Goal: Browse casually: Explore the website without a specific task or goal

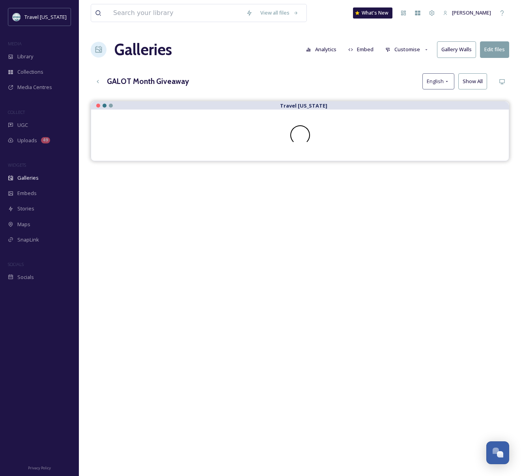
scroll to position [127, 0]
click at [215, 293] on div "Travel [US_STATE]" at bounding box center [300, 339] width 418 height 476
click at [33, 145] on div "Uploads 49" at bounding box center [39, 140] width 79 height 15
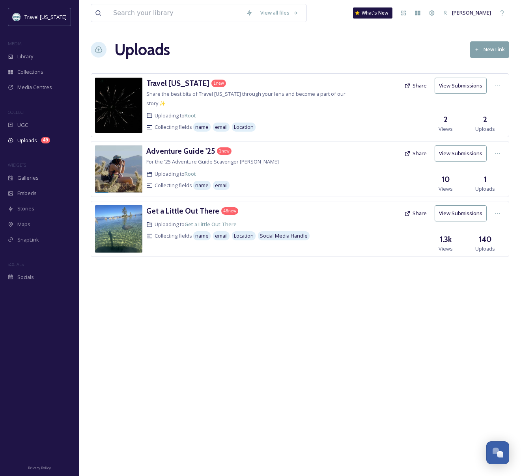
click at [484, 239] on h3 "140" at bounding box center [484, 239] width 13 height 11
click at [188, 211] on h3 "Get a Little Out There" at bounding box center [182, 210] width 73 height 9
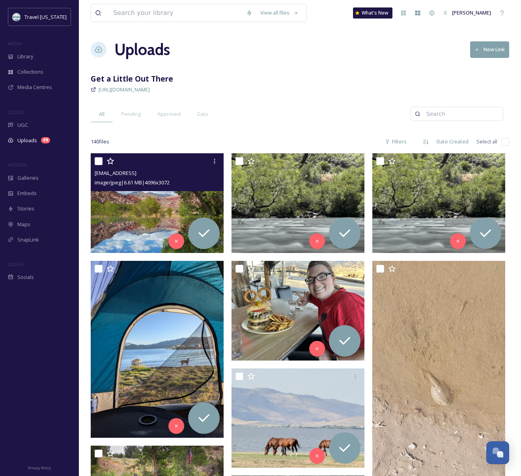
click at [130, 201] on img at bounding box center [157, 203] width 133 height 100
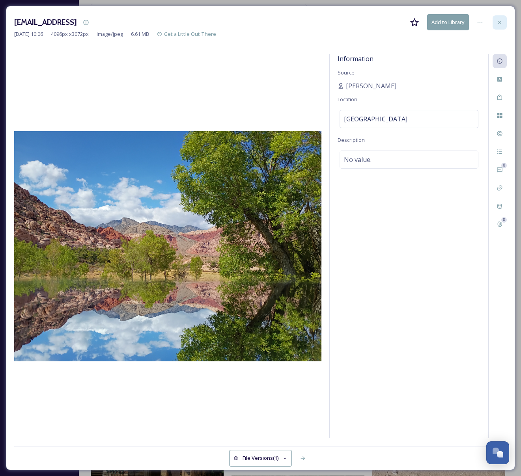
click at [503, 24] on div at bounding box center [499, 22] width 14 height 14
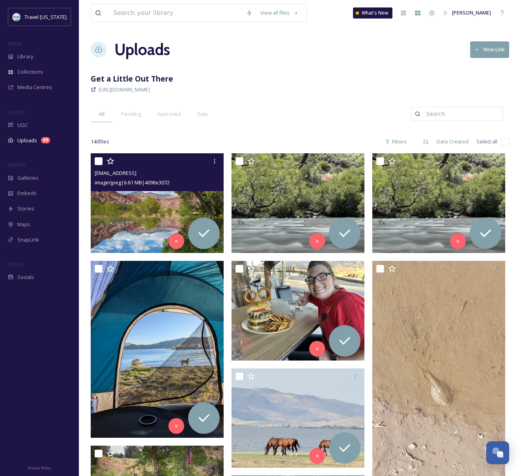
scroll to position [0, 0]
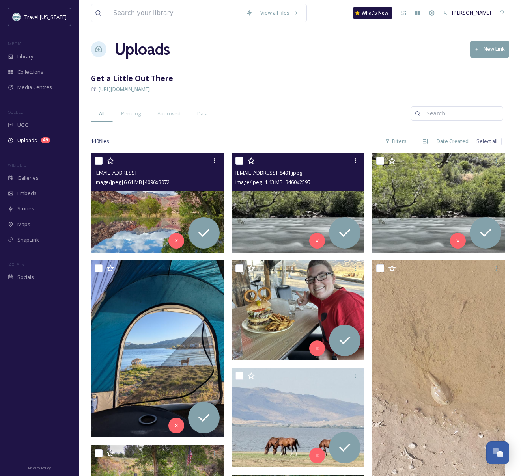
click at [248, 223] on img at bounding box center [297, 203] width 133 height 100
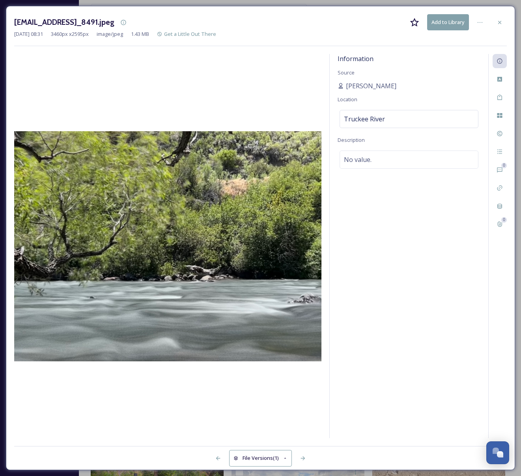
click at [502, 21] on icon at bounding box center [499, 22] width 6 height 6
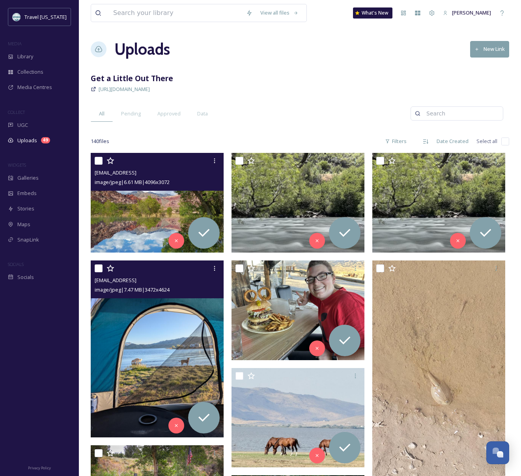
click at [147, 334] on img at bounding box center [157, 349] width 133 height 177
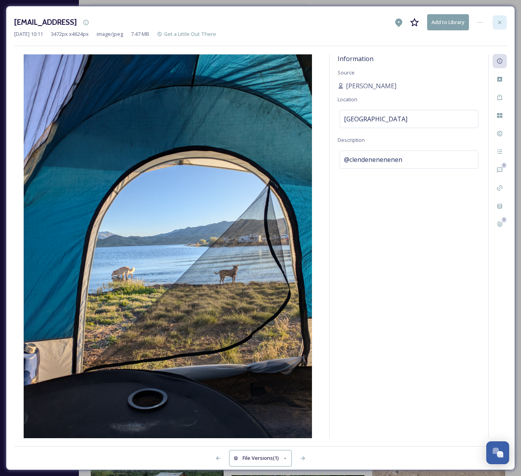
click at [503, 23] on div at bounding box center [499, 22] width 14 height 14
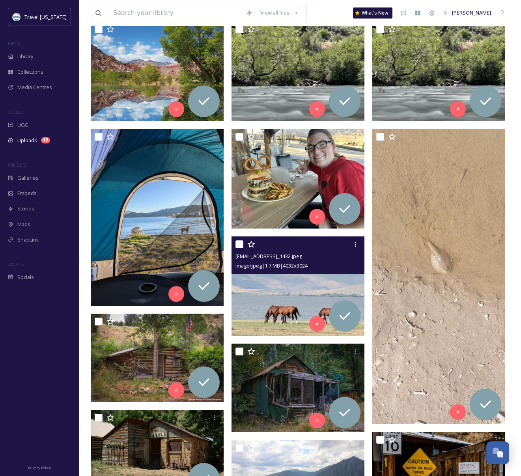
scroll to position [140, 0]
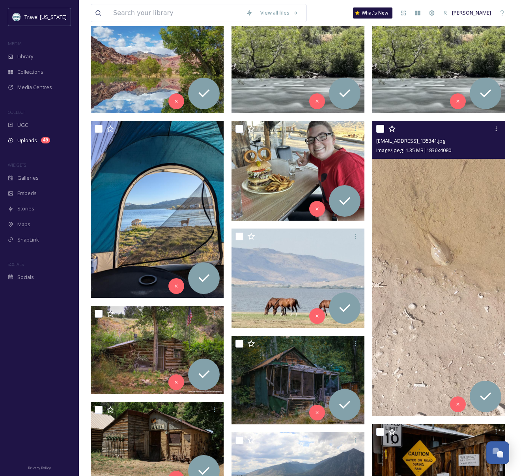
click at [487, 223] on img at bounding box center [438, 268] width 133 height 295
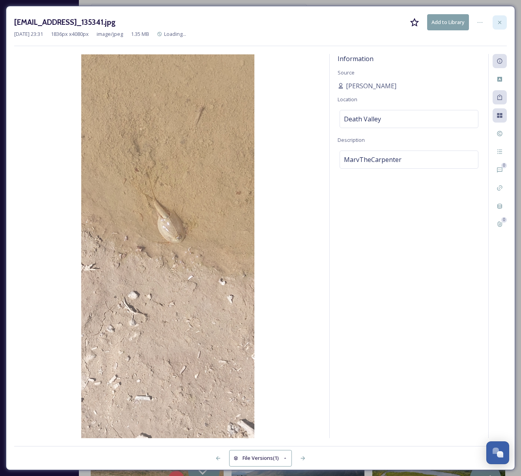
click at [501, 22] on icon at bounding box center [499, 22] width 6 height 6
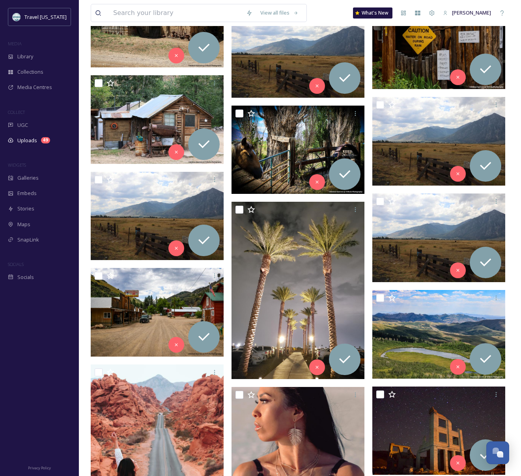
scroll to position [583, 0]
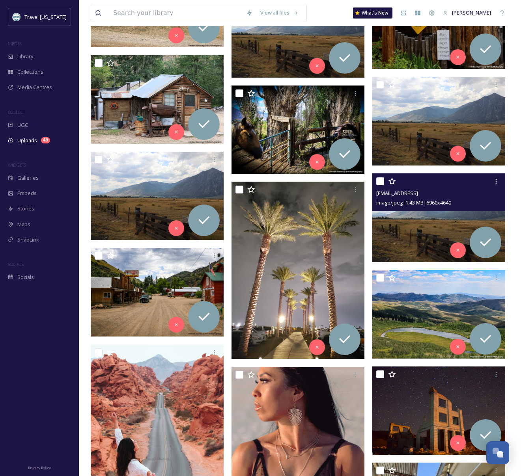
click at [427, 240] on img at bounding box center [438, 217] width 133 height 89
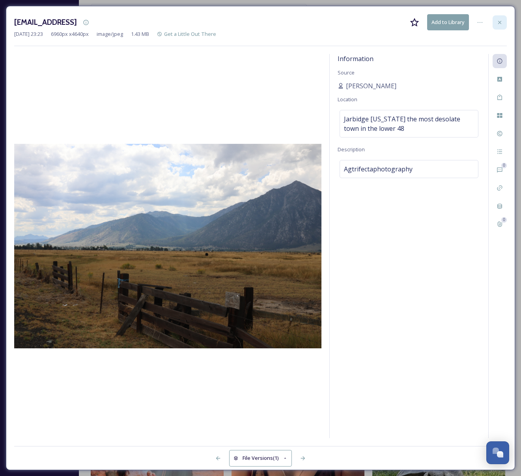
click at [504, 22] on div at bounding box center [499, 22] width 14 height 14
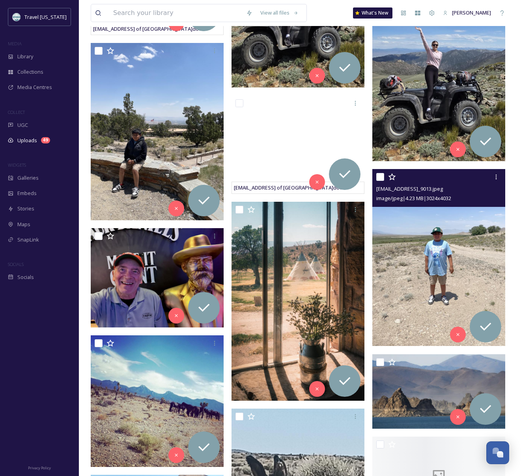
scroll to position [1519, 0]
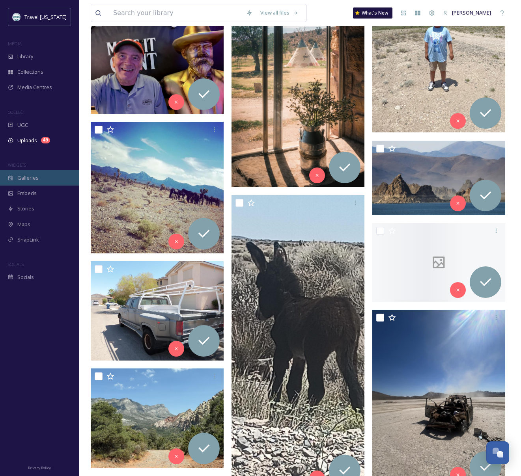
click at [30, 176] on span "Galleries" at bounding box center [27, 177] width 21 height 7
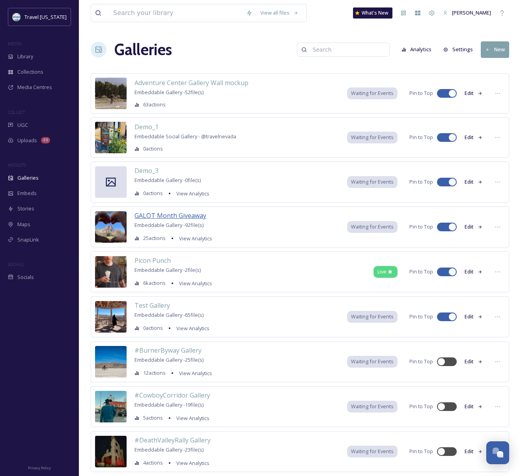
click at [163, 216] on span "GALOT Month Giveaway" at bounding box center [170, 215] width 72 height 9
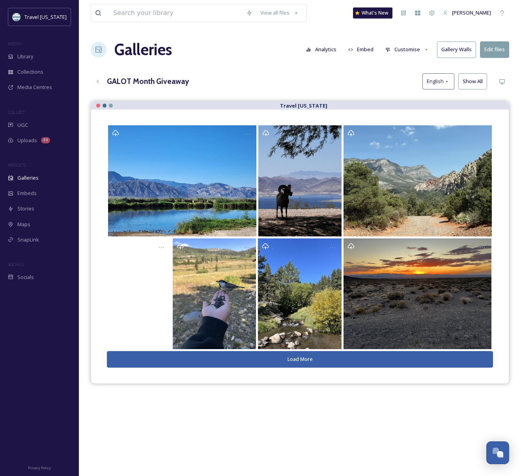
click at [287, 361] on button "Load More" at bounding box center [300, 359] width 386 height 16
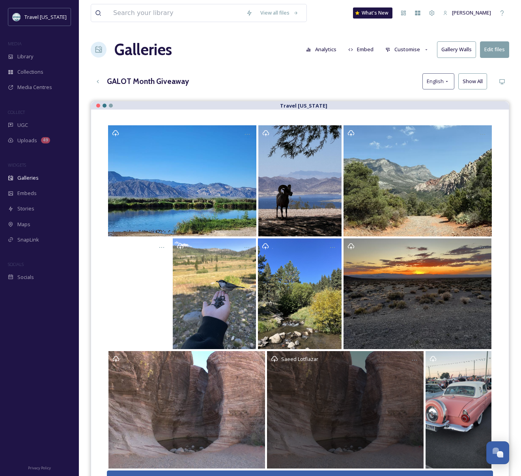
scroll to position [113, 0]
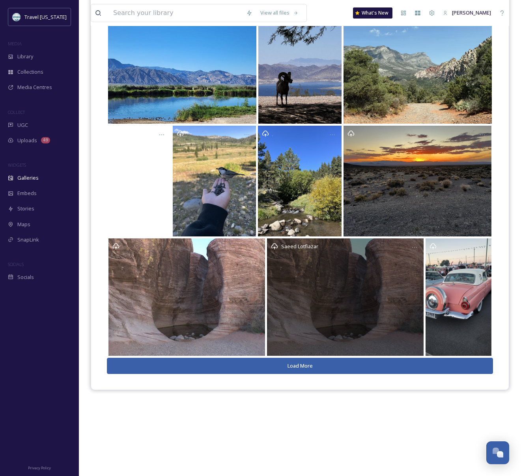
click at [310, 288] on div "Saeed Lotfiazar" at bounding box center [345, 296] width 156 height 117
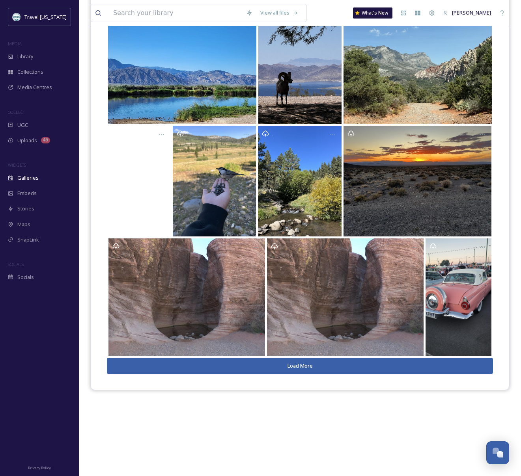
click at [272, 368] on button "Load More" at bounding box center [300, 366] width 386 height 16
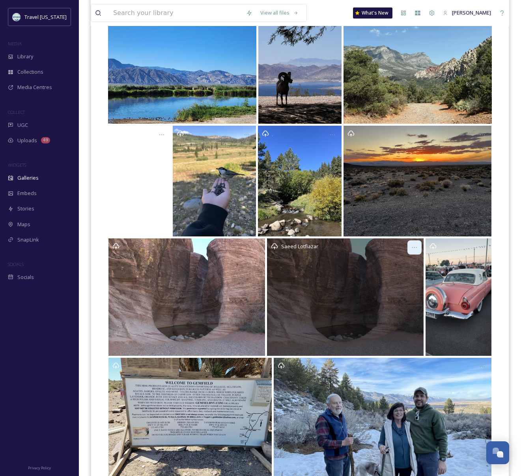
click at [411, 245] on icon "Opens media popup. Media description: pslasvegas." at bounding box center [414, 247] width 6 height 6
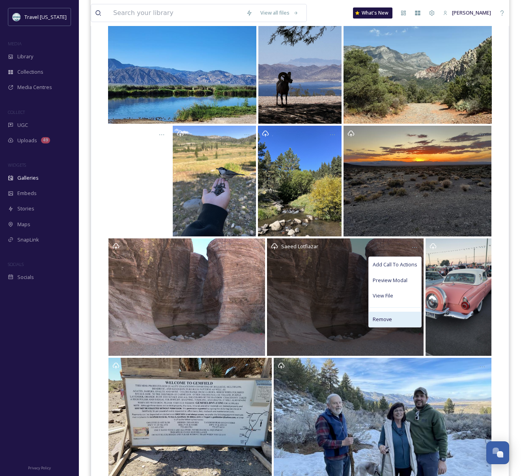
click at [391, 323] on div "Remove" at bounding box center [395, 319] width 52 height 15
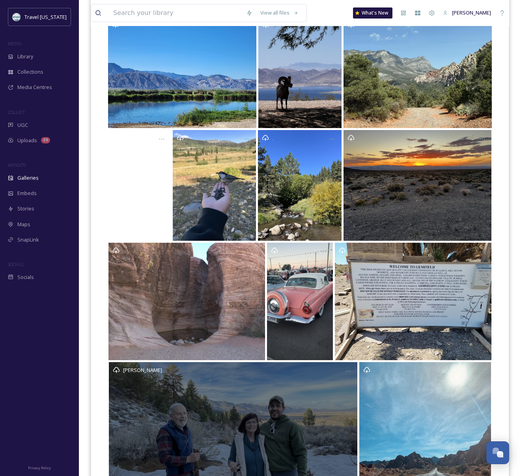
scroll to position [180, 0]
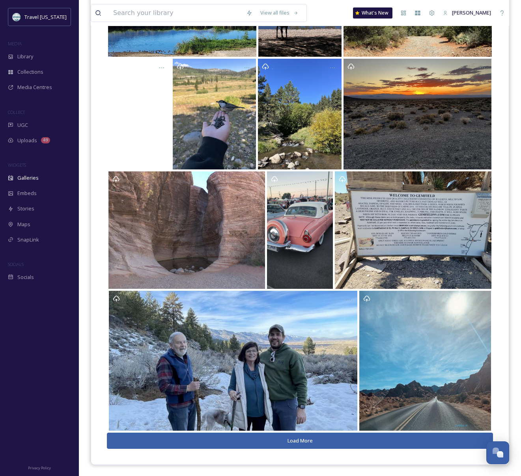
click at [320, 445] on button "Load More" at bounding box center [300, 441] width 386 height 16
